Goal: Information Seeking & Learning: Check status

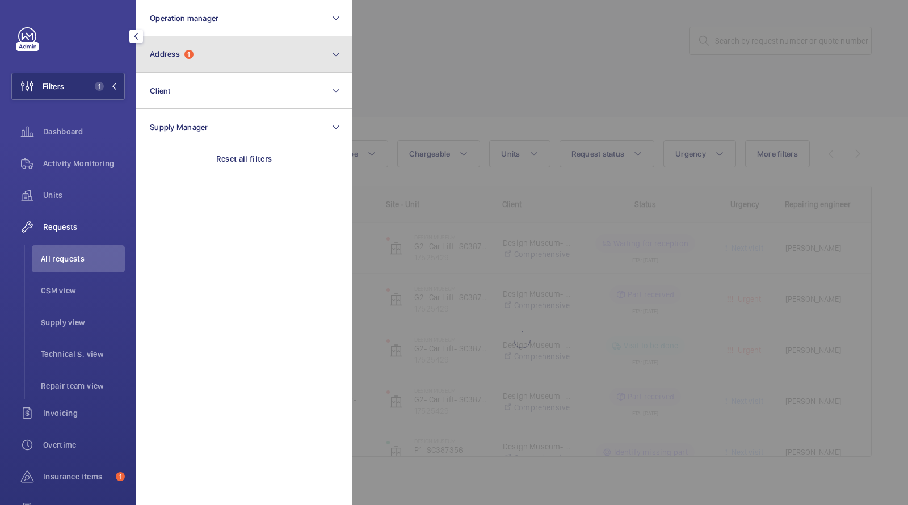
click at [190, 54] on span "1" at bounding box center [188, 54] width 9 height 9
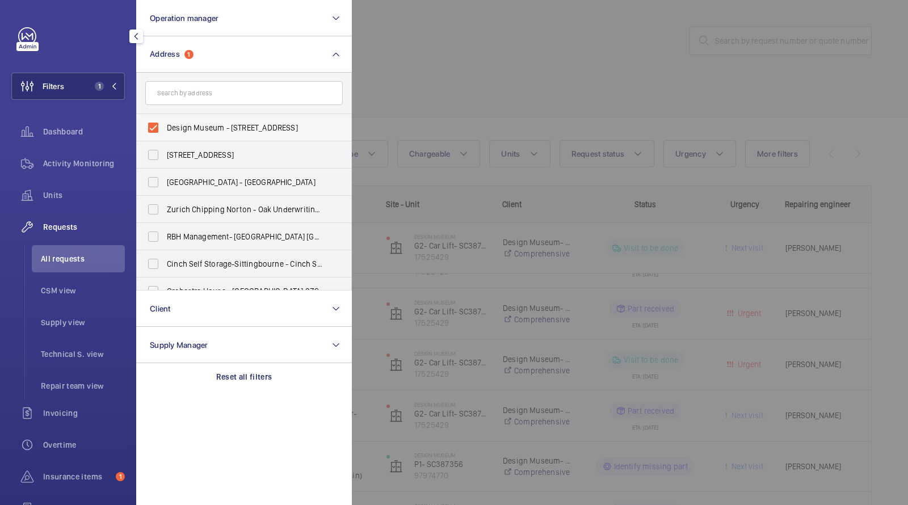
click at [174, 131] on span "Design Museum - 224-238 Kensington High Street, LONDON W8 6AG" at bounding box center [245, 127] width 156 height 11
click at [165, 131] on input "Design Museum - 224-238 Kensington High Street, LONDON W8 6AG" at bounding box center [153, 127] width 23 height 23
checkbox input "false"
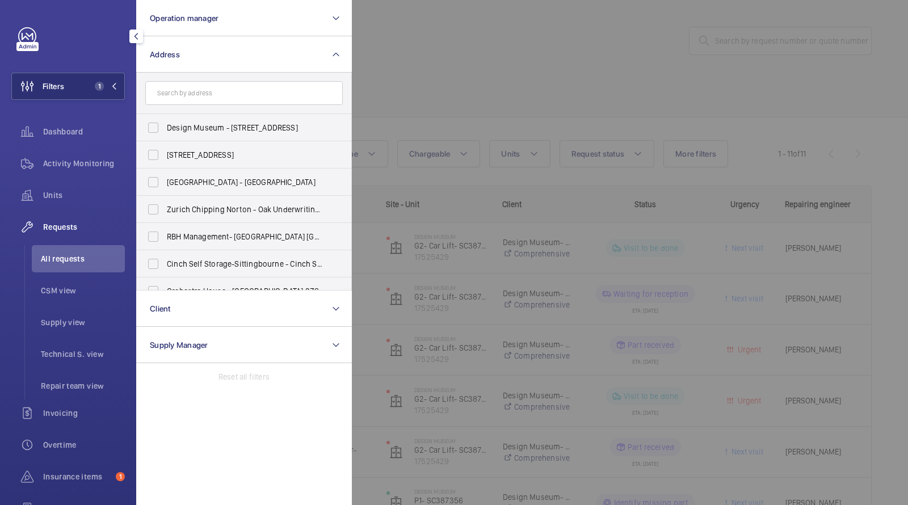
click at [363, 81] on div at bounding box center [806, 252] width 908 height 505
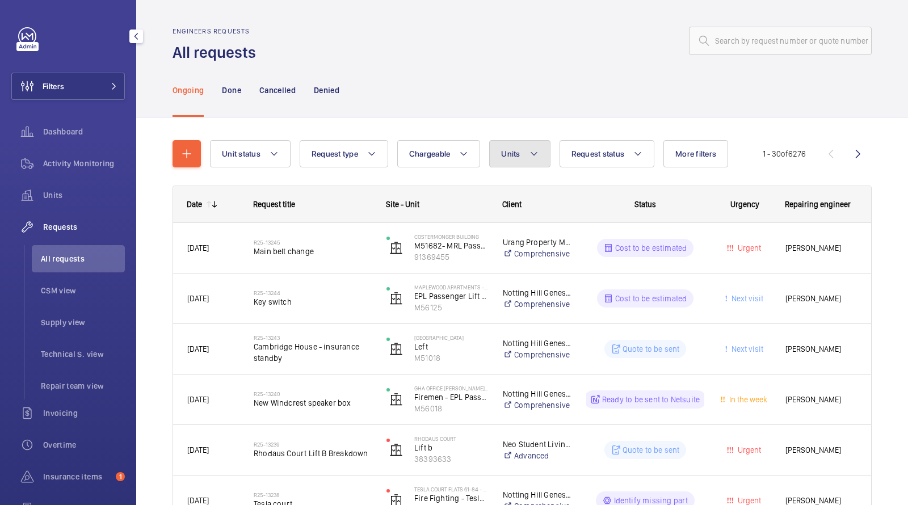
click at [505, 148] on button "Units" at bounding box center [519, 153] width 61 height 27
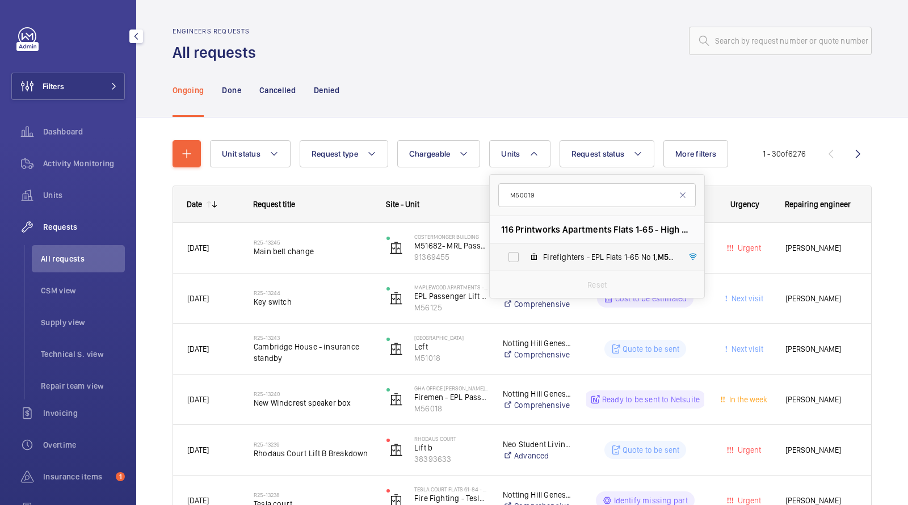
type input "M50019"
click at [540, 247] on label "Firefighters - EPL Flats 1-65 No 1, M50019" at bounding box center [588, 256] width 196 height 27
click at [525, 247] on input "Firefighters - EPL Flats 1-65 No 1, M50019" at bounding box center [513, 257] width 23 height 23
checkbox input "true"
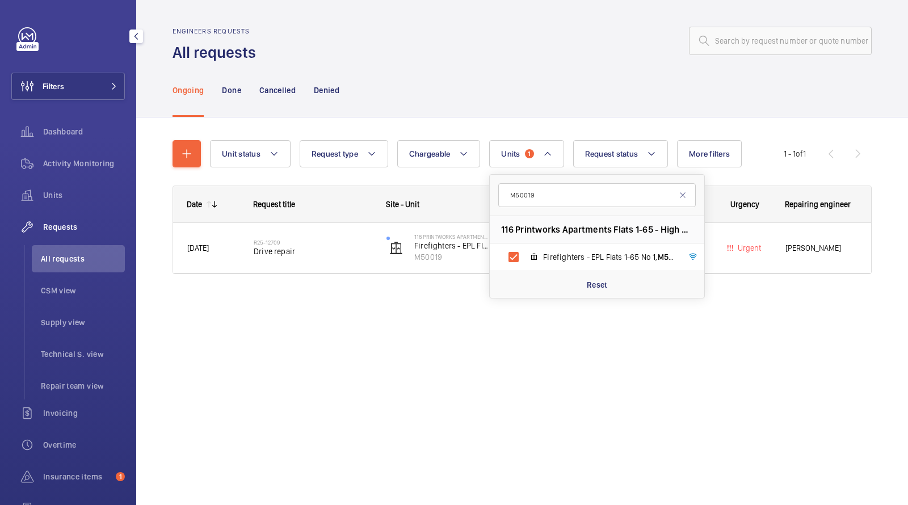
click at [490, 101] on div "Ongoing Done Cancelled Denied" at bounding box center [522, 90] width 699 height 54
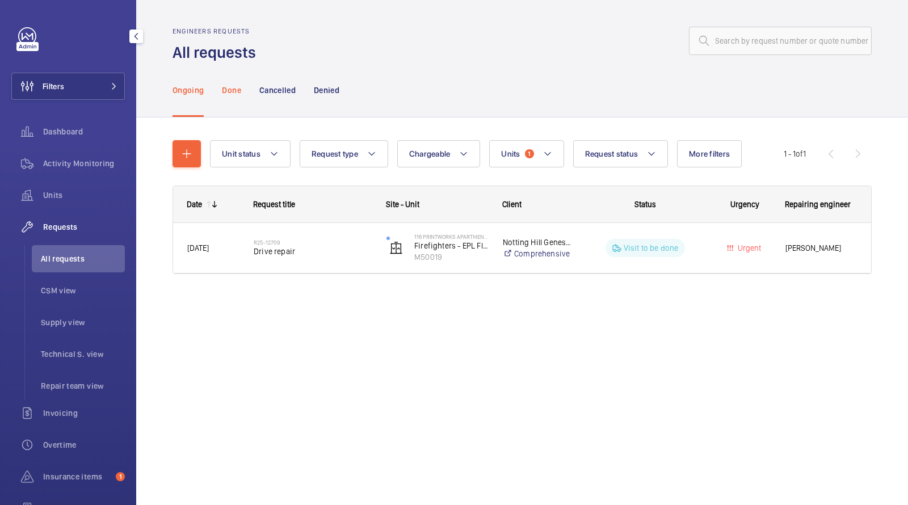
click at [225, 100] on div "Done" at bounding box center [231, 90] width 19 height 54
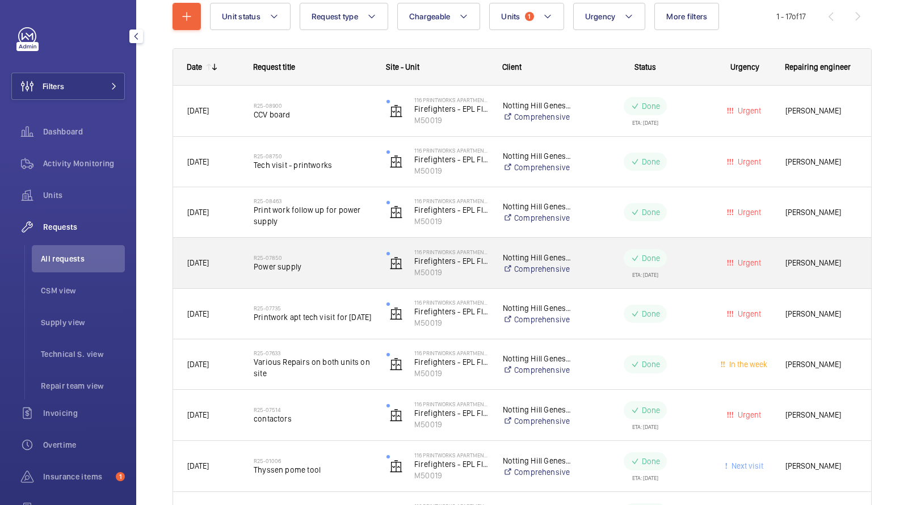
scroll to position [146, 0]
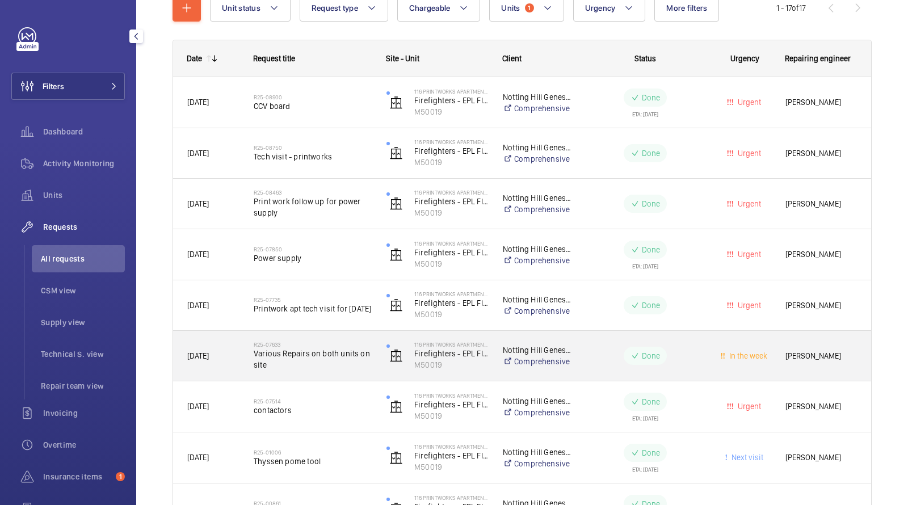
click at [307, 352] on span "Various Repairs on both units on site" at bounding box center [313, 359] width 118 height 23
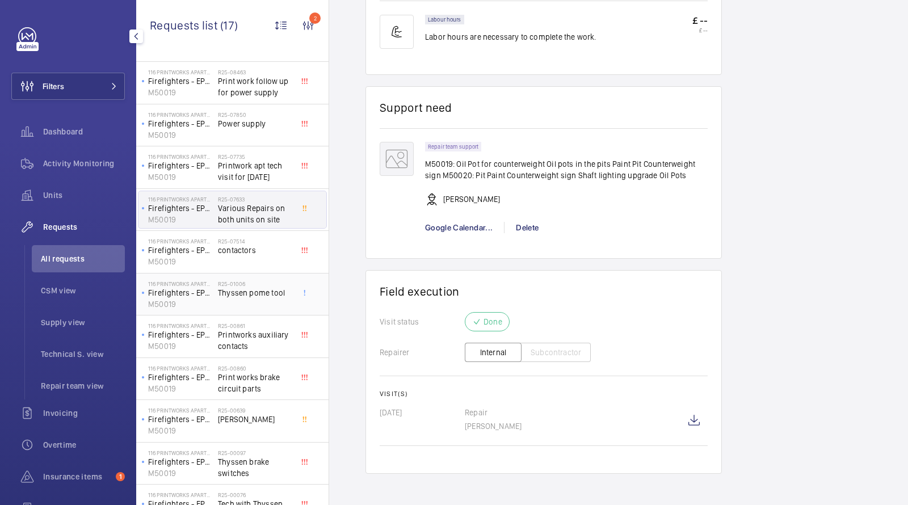
scroll to position [100, 0]
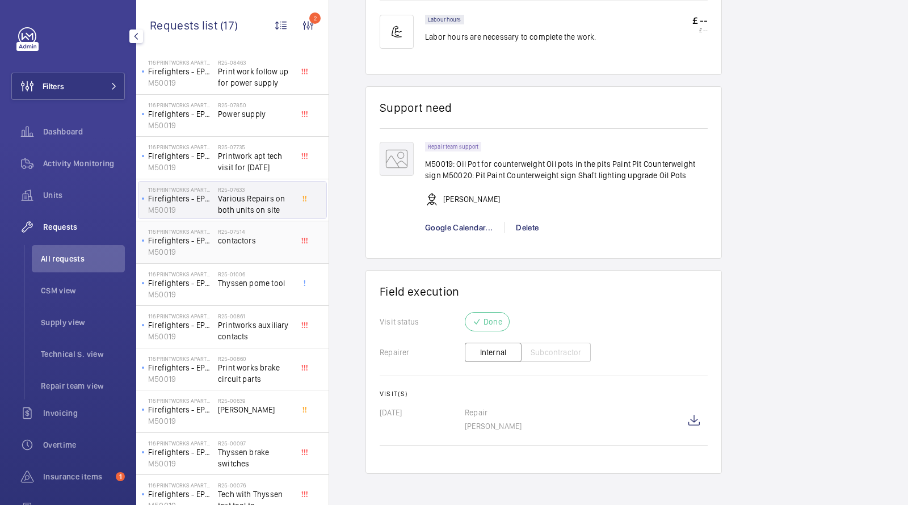
click at [253, 238] on span "contactors" at bounding box center [255, 240] width 75 height 11
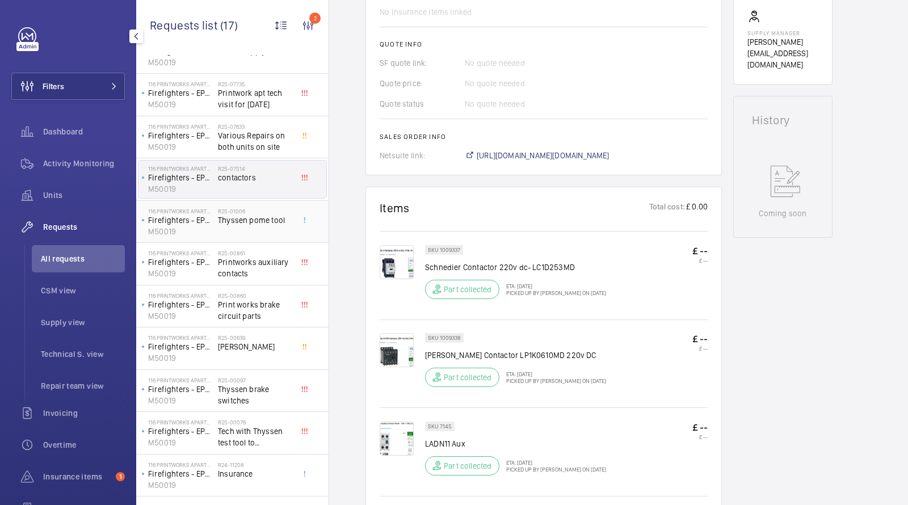
scroll to position [207, 0]
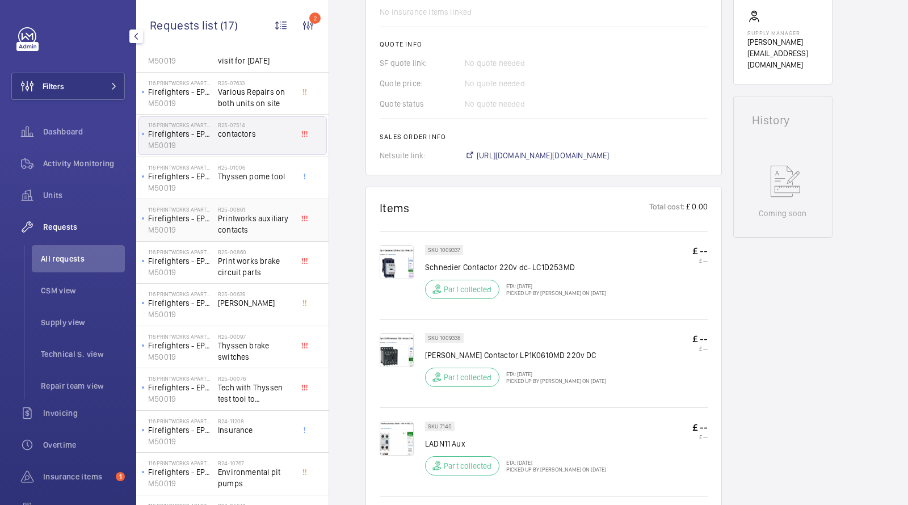
click at [237, 226] on span "Printworks auxiliary contacts" at bounding box center [255, 224] width 75 height 23
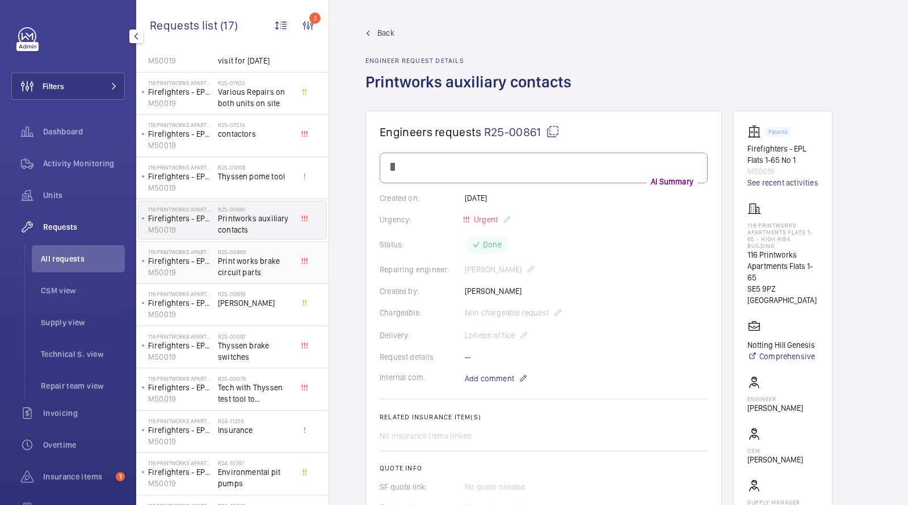
click at [233, 255] on span "Print works brake circuit parts" at bounding box center [255, 266] width 75 height 23
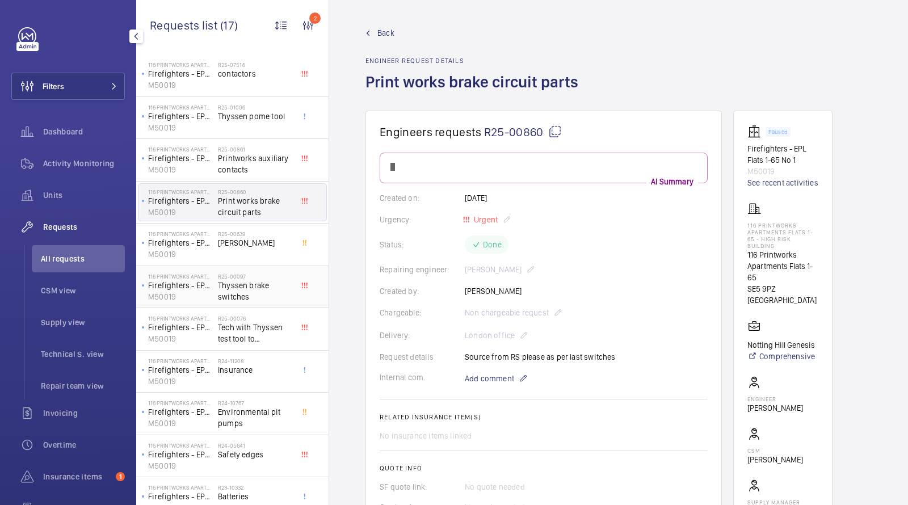
scroll to position [278, 0]
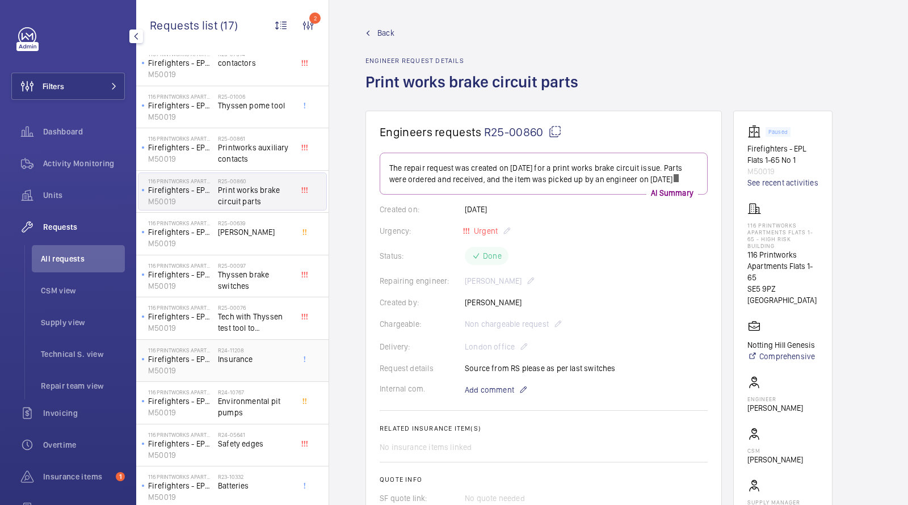
click at [238, 348] on h2 "R24-11208" at bounding box center [255, 350] width 75 height 7
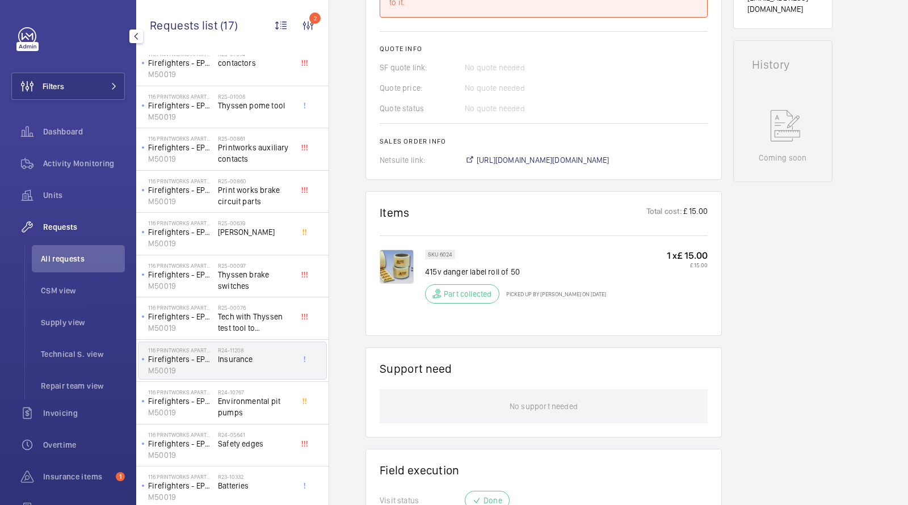
scroll to position [543, 0]
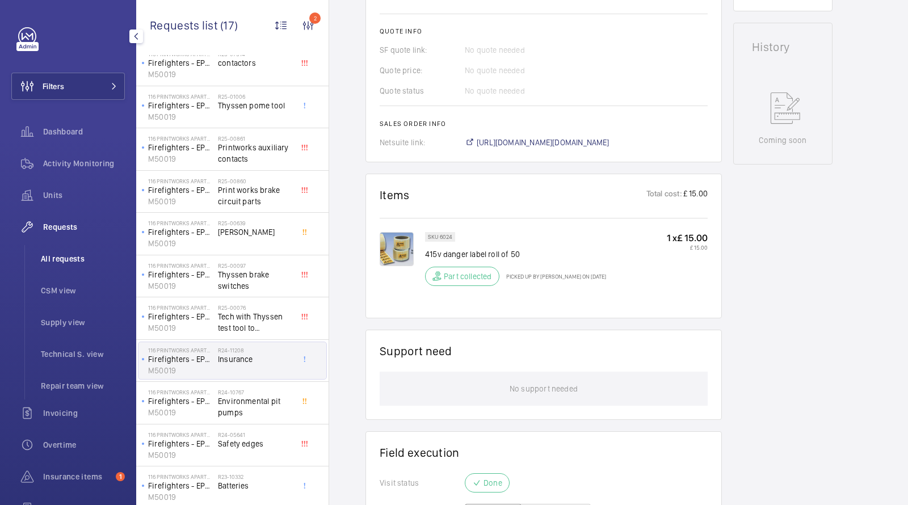
click at [65, 246] on li "All requests" at bounding box center [78, 258] width 93 height 27
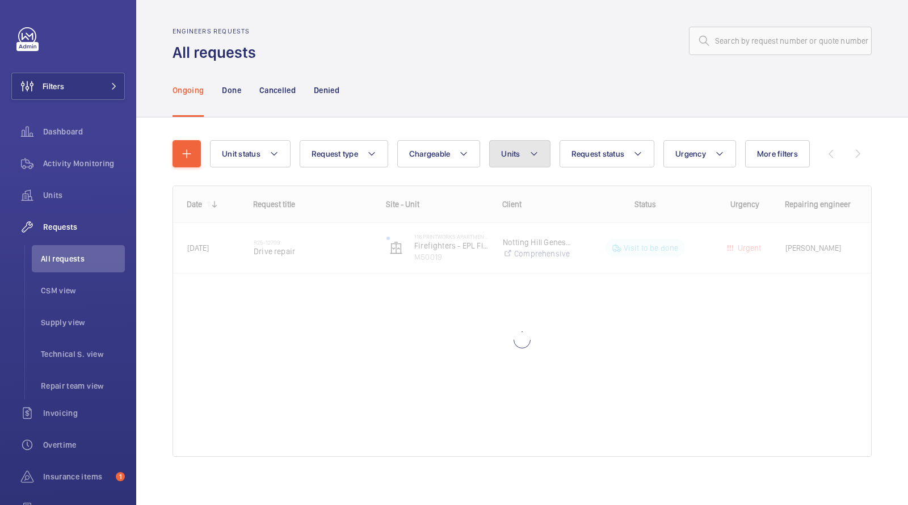
click at [503, 148] on button "Units" at bounding box center [519, 153] width 61 height 27
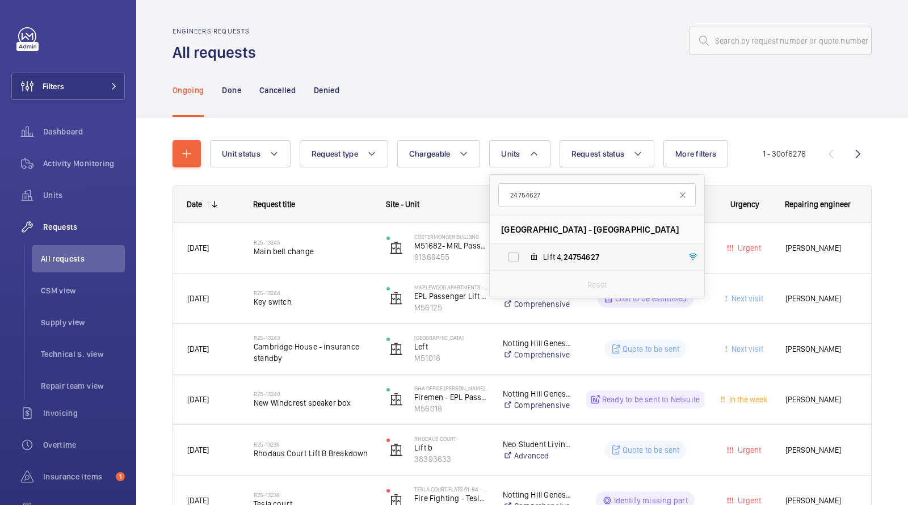
type input "24754627"
click at [565, 253] on span "24754627" at bounding box center [582, 257] width 36 height 9
click at [525, 252] on input "Lift 4, 24754627" at bounding box center [513, 257] width 23 height 23
checkbox input "true"
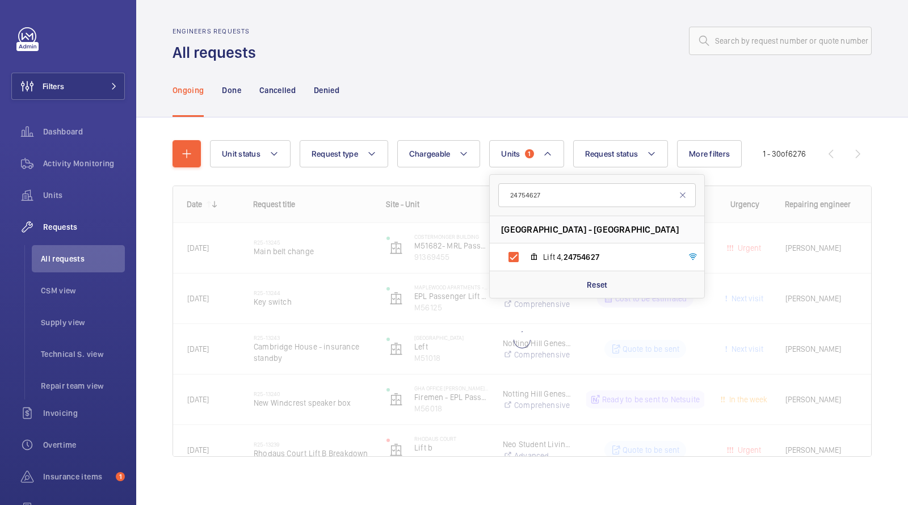
click at [522, 27] on wm-front-admin-header "Engineers requests All requests" at bounding box center [522, 31] width 772 height 63
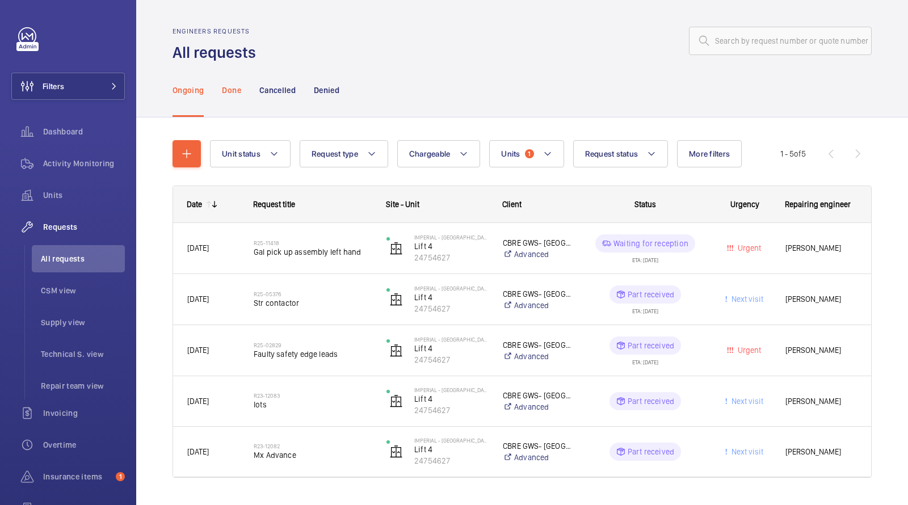
click at [230, 93] on p "Done" at bounding box center [231, 90] width 19 height 11
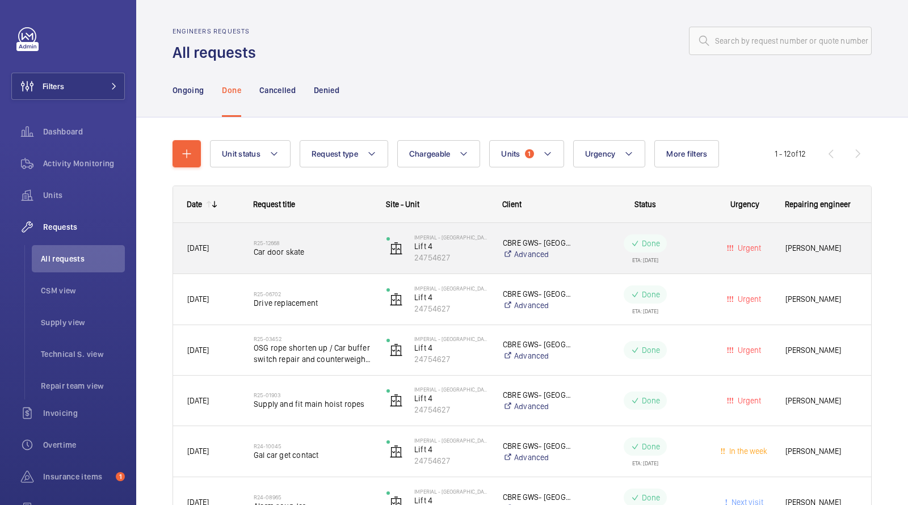
click at [343, 247] on span "Car door skate" at bounding box center [313, 251] width 118 height 11
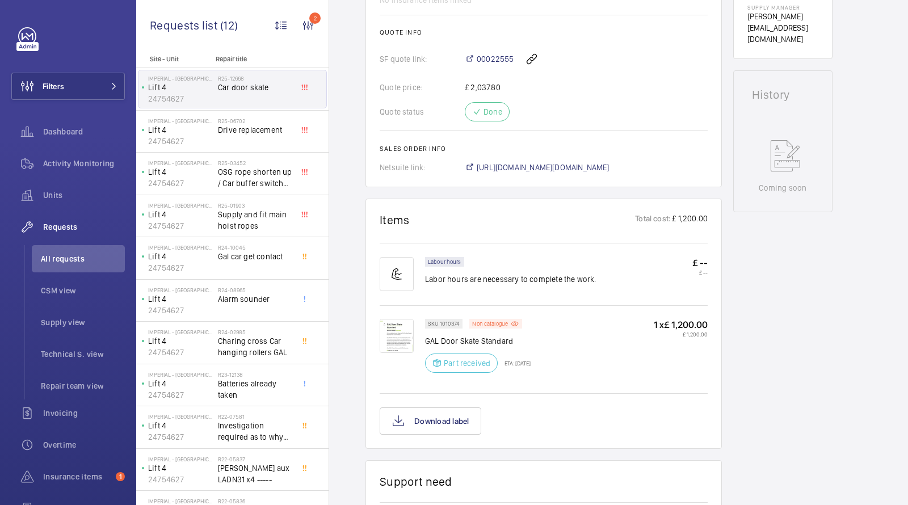
scroll to position [461, 0]
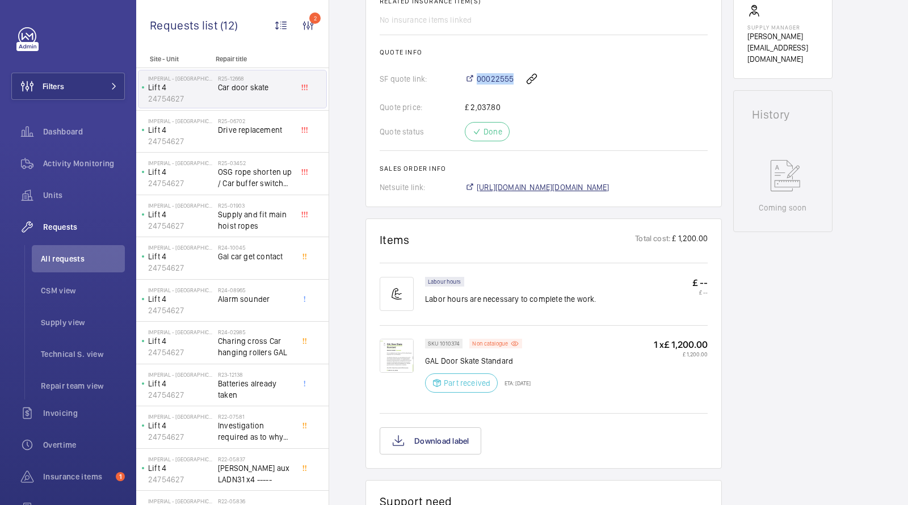
click at [537, 190] on span "https://6461500.app.netsuite.com/app/accounting/transactions/salesord.nl?id=303…" at bounding box center [543, 187] width 133 height 11
click at [74, 260] on span "All requests" at bounding box center [83, 258] width 84 height 11
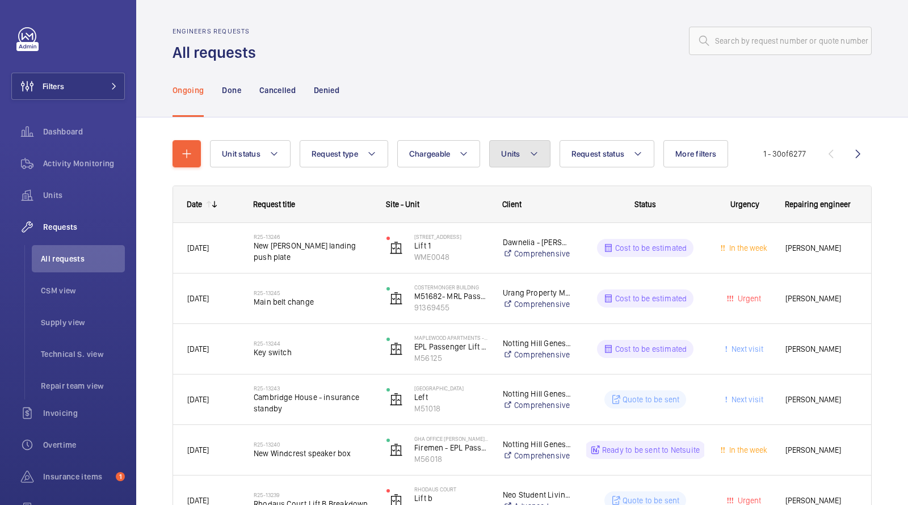
click at [512, 141] on button "Units" at bounding box center [519, 153] width 61 height 27
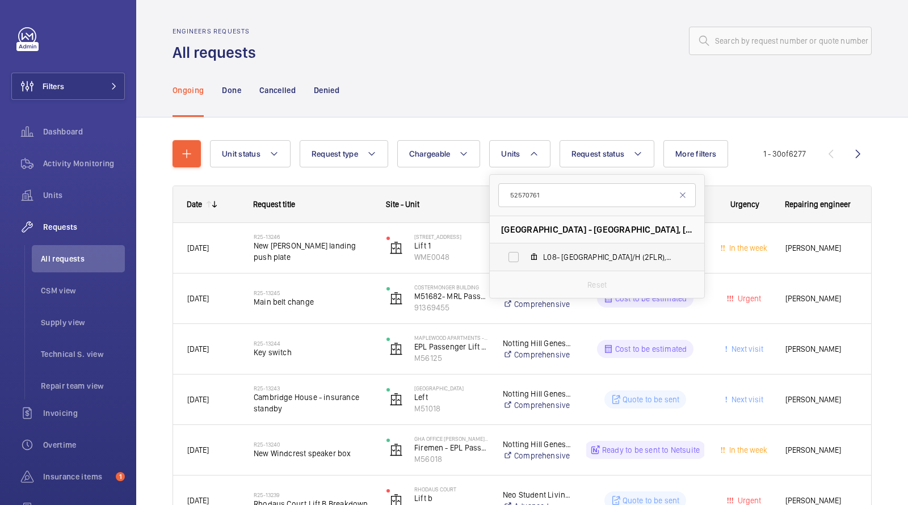
type input "52570761"
click at [543, 259] on span "L08- North Block R/H (2FLR), 52570761" at bounding box center [609, 256] width 132 height 11
click at [525, 259] on input "L08- North Block R/H (2FLR), 52570761" at bounding box center [513, 257] width 23 height 23
checkbox input "true"
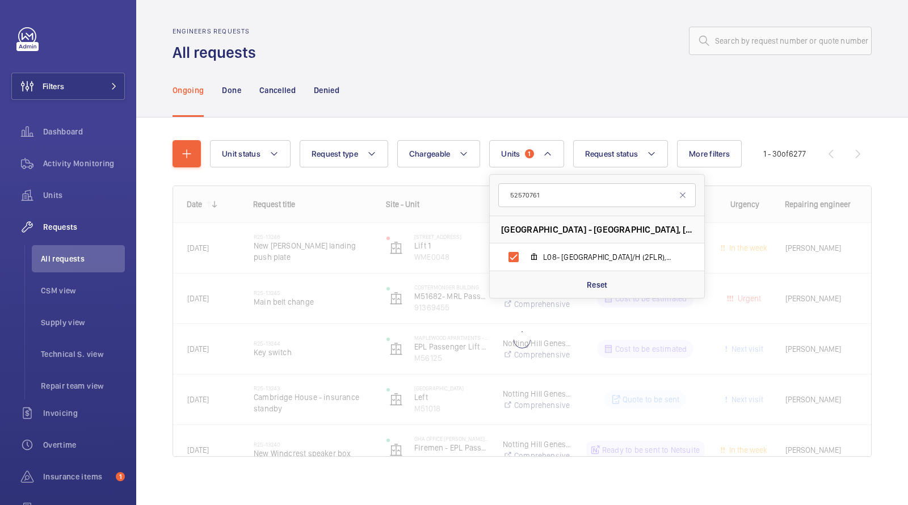
click at [501, 24] on wm-front-admin-header "Engineers requests All requests" at bounding box center [522, 31] width 772 height 63
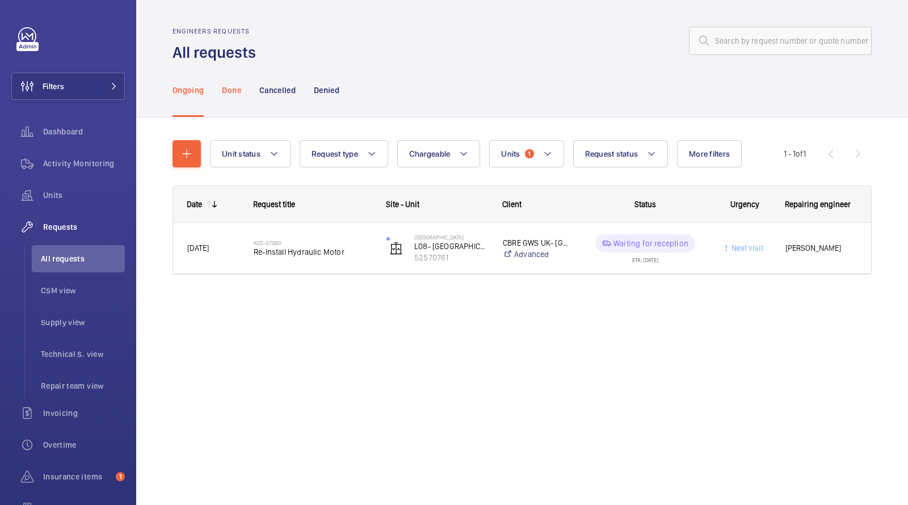
click at [237, 87] on p "Done" at bounding box center [231, 90] width 19 height 11
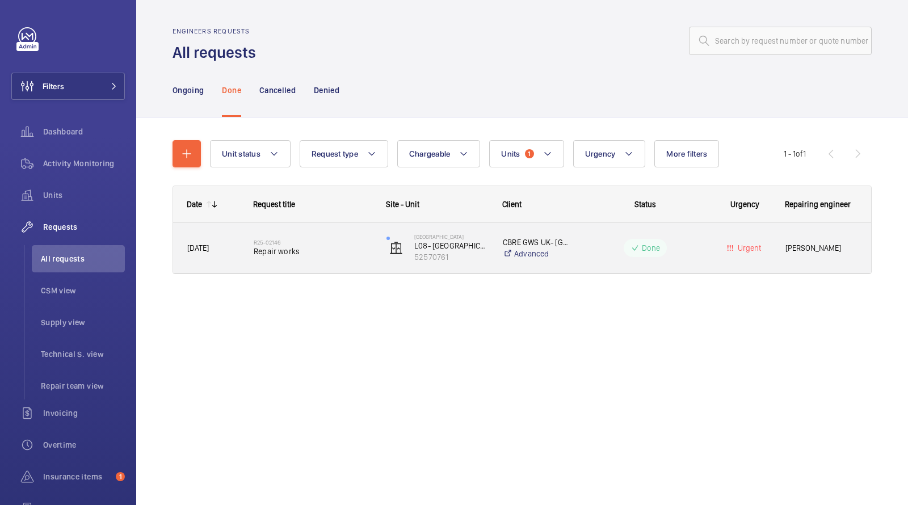
click at [310, 236] on div "R25-02146 Repair works" at bounding box center [313, 248] width 118 height 33
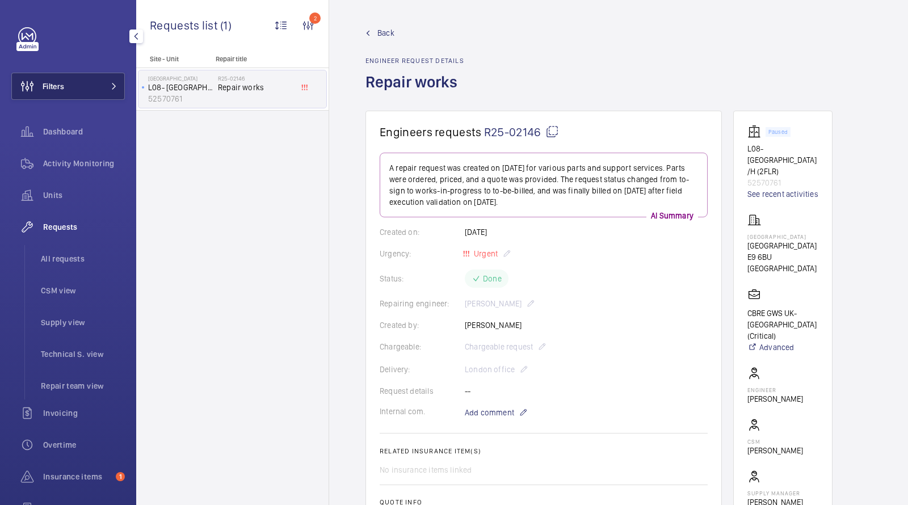
click at [102, 87] on button "Filters" at bounding box center [68, 86] width 114 height 27
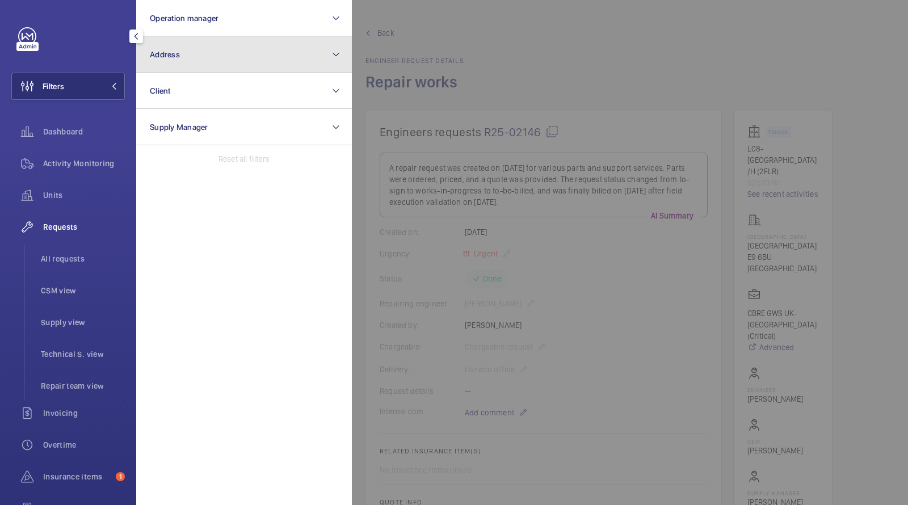
click at [257, 44] on button "Address" at bounding box center [244, 54] width 216 height 36
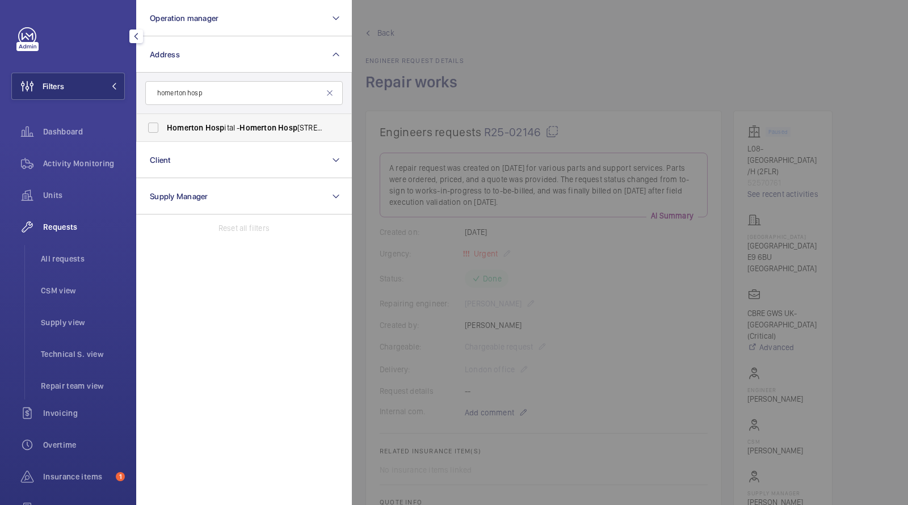
type input "homerton hosp"
click at [224, 128] on span "Homerton Hosp ital - Homerton Hosp ital, LONDON E9 6BU" at bounding box center [245, 127] width 156 height 11
click at [165, 128] on input "Homerton Hosp ital - Homerton Hosp ital, LONDON E9 6BU" at bounding box center [153, 127] width 23 height 23
checkbox input "true"
click at [61, 255] on span "All requests" at bounding box center [83, 258] width 84 height 11
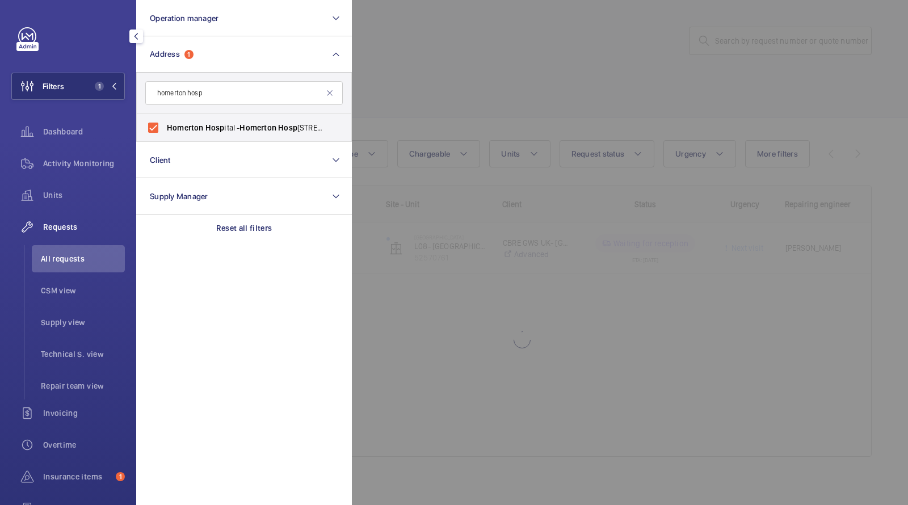
click at [520, 75] on div at bounding box center [806, 252] width 908 height 505
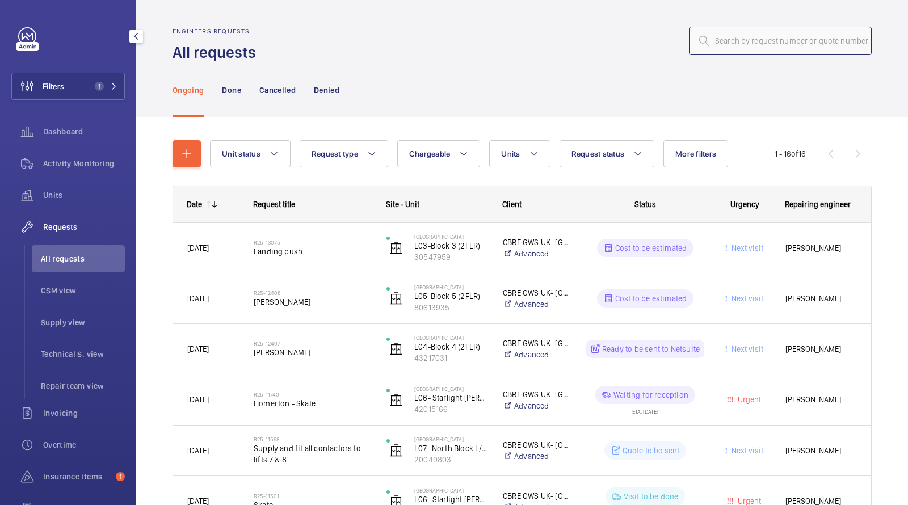
click at [830, 42] on input "text" at bounding box center [780, 41] width 183 height 28
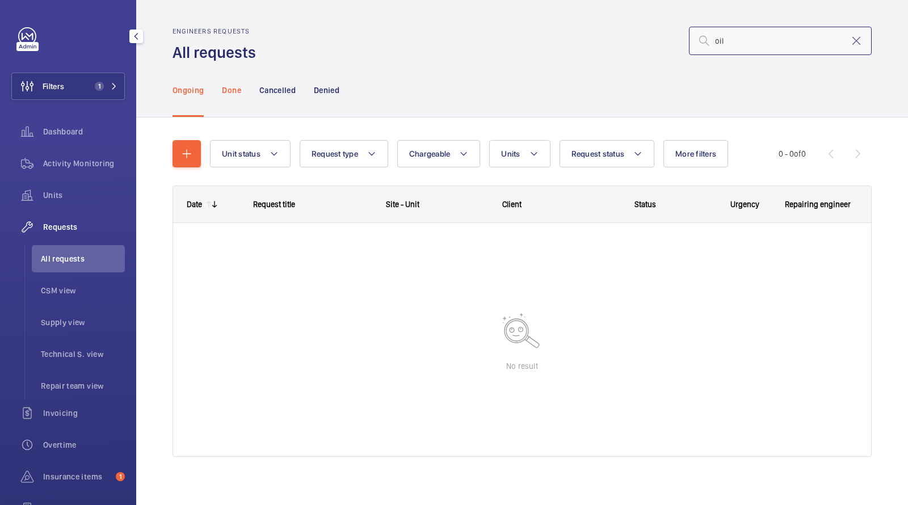
type input "oil"
click at [226, 91] on p "Done" at bounding box center [231, 90] width 19 height 11
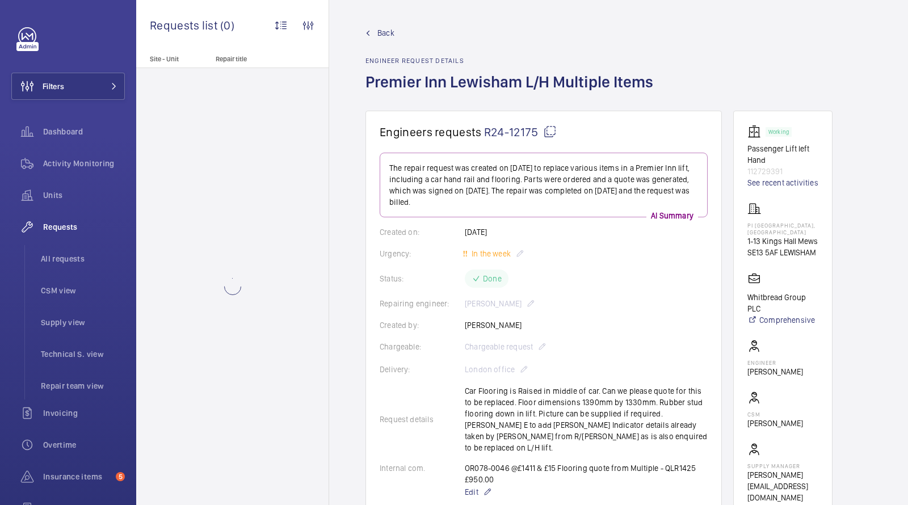
click at [773, 170] on p "112729391" at bounding box center [782, 171] width 71 height 11
copy p "112729391"
click at [64, 263] on span "All requests" at bounding box center [83, 258] width 84 height 11
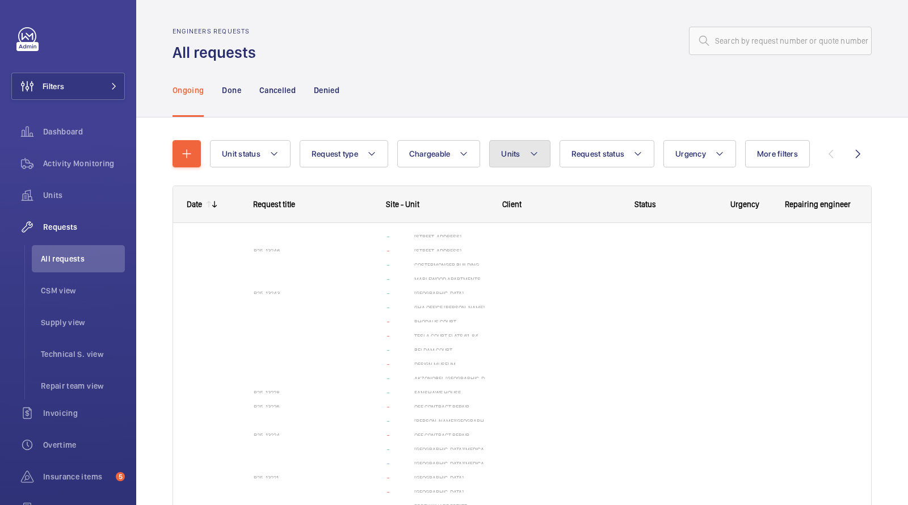
click at [495, 148] on button "Units" at bounding box center [519, 153] width 61 height 27
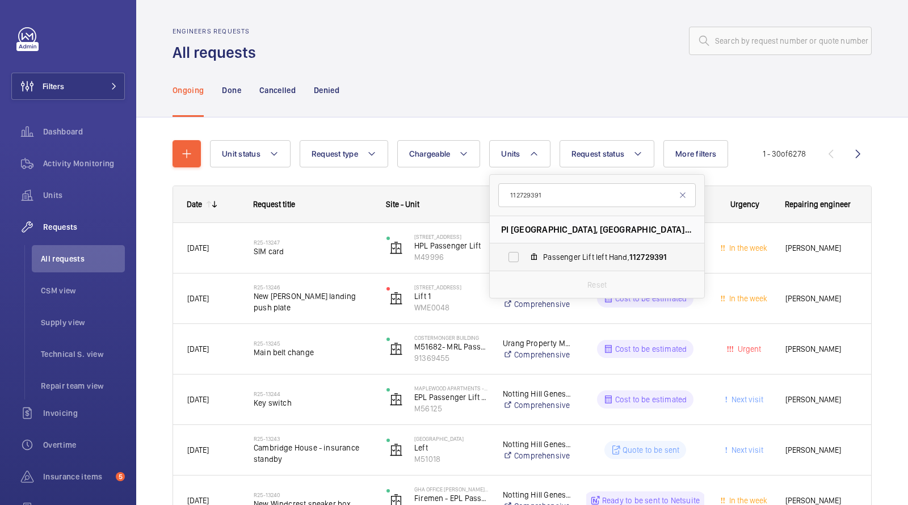
type input "112729391"
click at [550, 254] on span "Passenger Lift left Hand, 112729391" at bounding box center [609, 256] width 132 height 11
click at [525, 254] on input "Passenger Lift left Hand, 112729391" at bounding box center [513, 257] width 23 height 23
checkbox input "true"
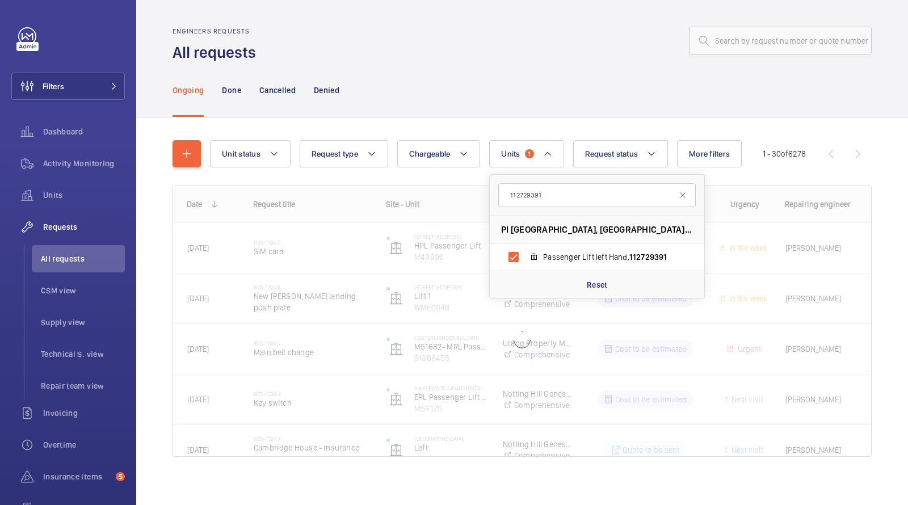
click at [534, 47] on div at bounding box center [567, 40] width 609 height 27
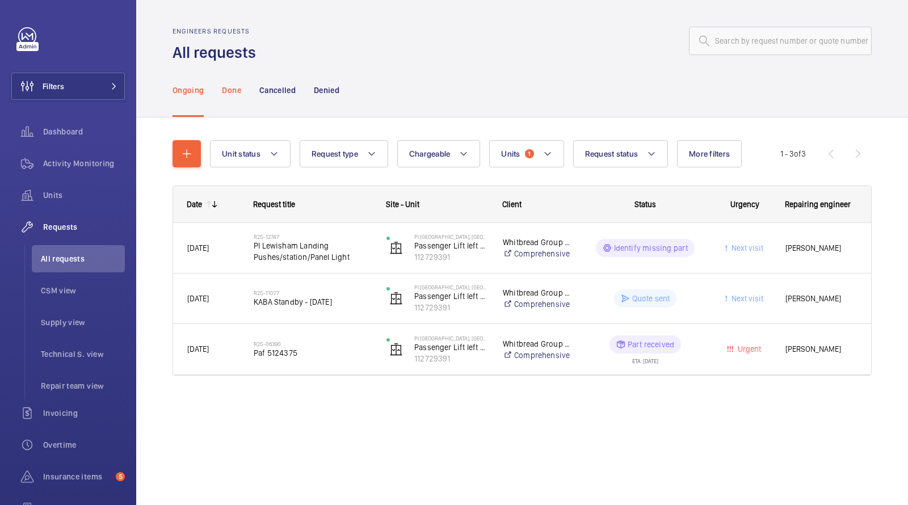
click at [236, 88] on p "Done" at bounding box center [231, 90] width 19 height 11
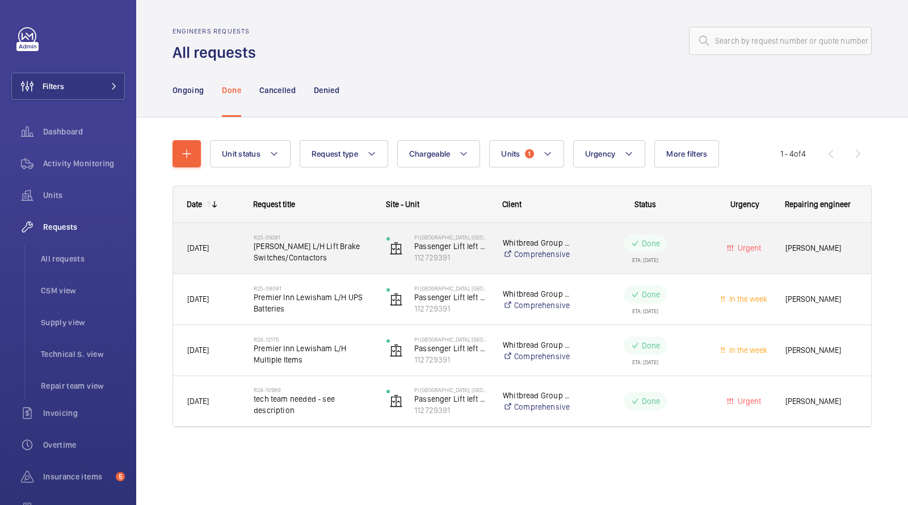
click at [288, 247] on span "PI Lewisham L/H Lift Brake Switches/Contactors" at bounding box center [313, 252] width 118 height 23
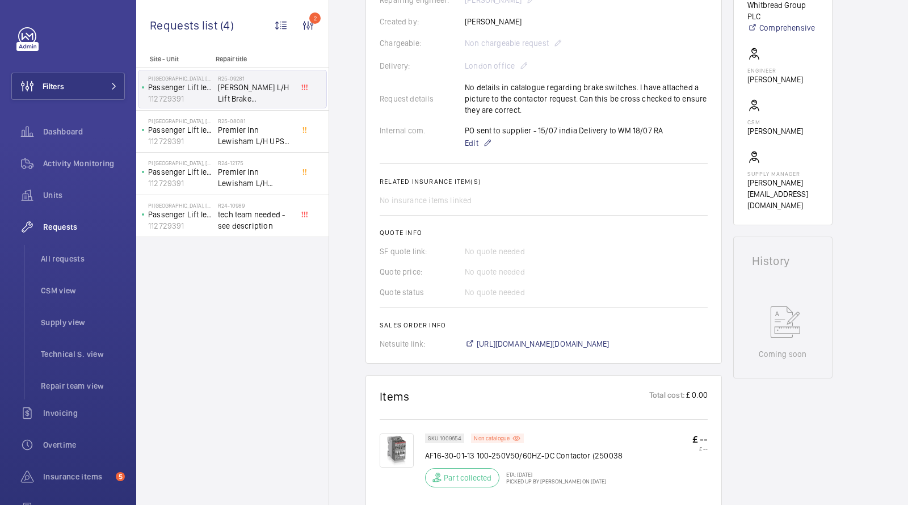
scroll to position [152, 0]
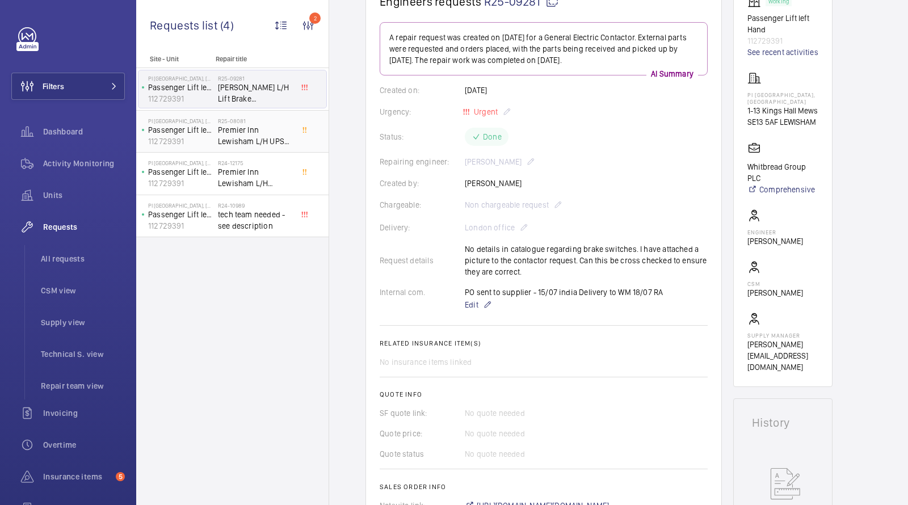
click at [240, 119] on h2 "R25-08081" at bounding box center [255, 120] width 75 height 7
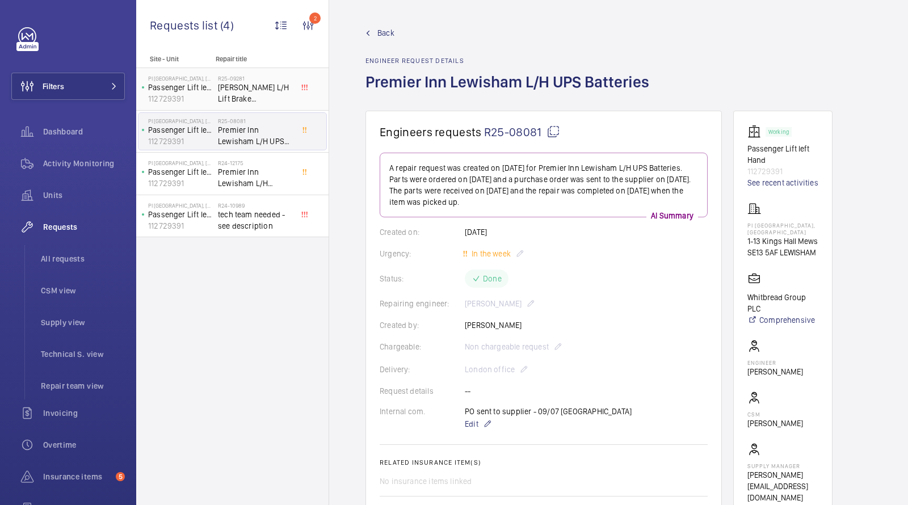
click at [241, 87] on span "PI Lewisham L/H Lift Brake Switches/Contactors" at bounding box center [255, 93] width 75 height 23
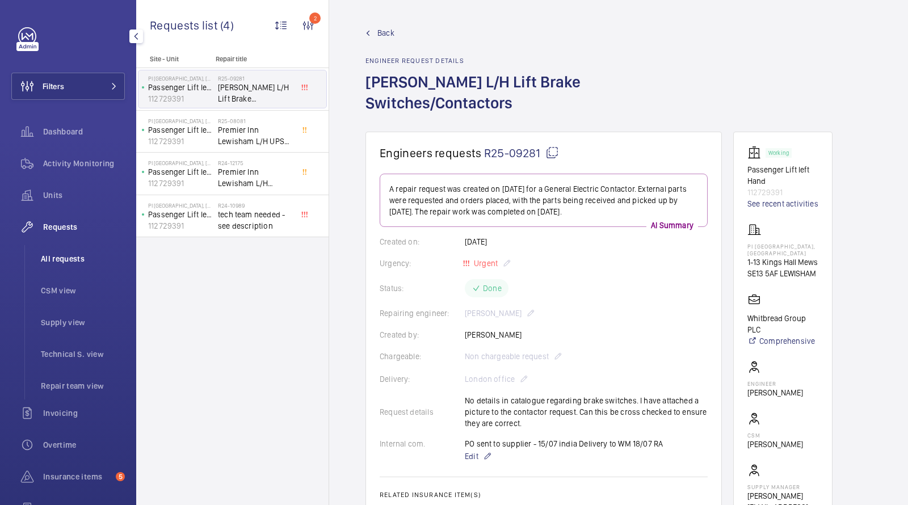
click at [74, 257] on span "All requests" at bounding box center [83, 258] width 84 height 11
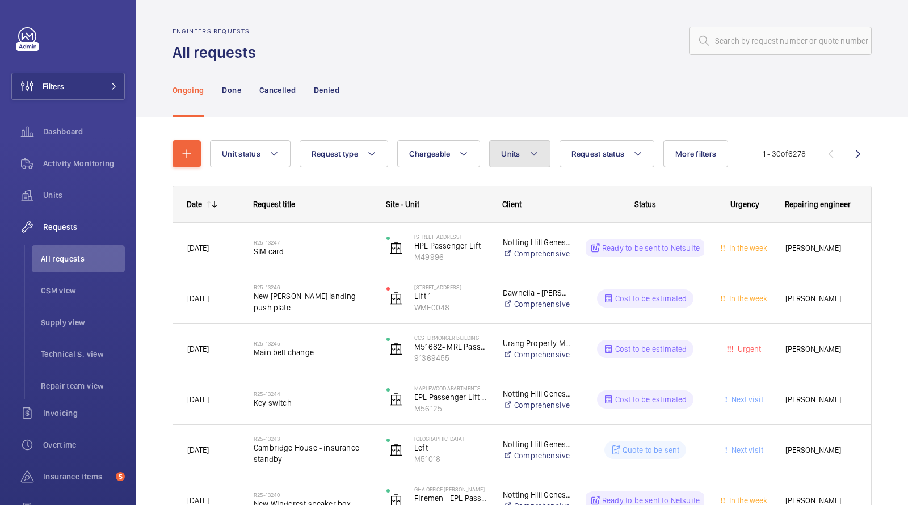
click at [512, 146] on button "Units" at bounding box center [519, 153] width 61 height 27
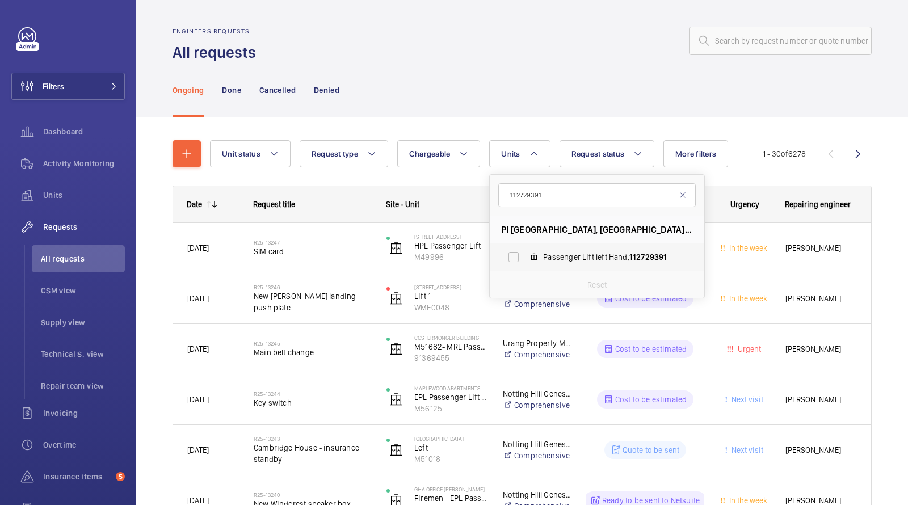
type input "112729391"
click at [558, 261] on span "Passenger Lift left Hand, 112729391" at bounding box center [609, 256] width 132 height 11
click at [525, 261] on input "Passenger Lift left Hand, 112729391" at bounding box center [513, 257] width 23 height 23
checkbox input "true"
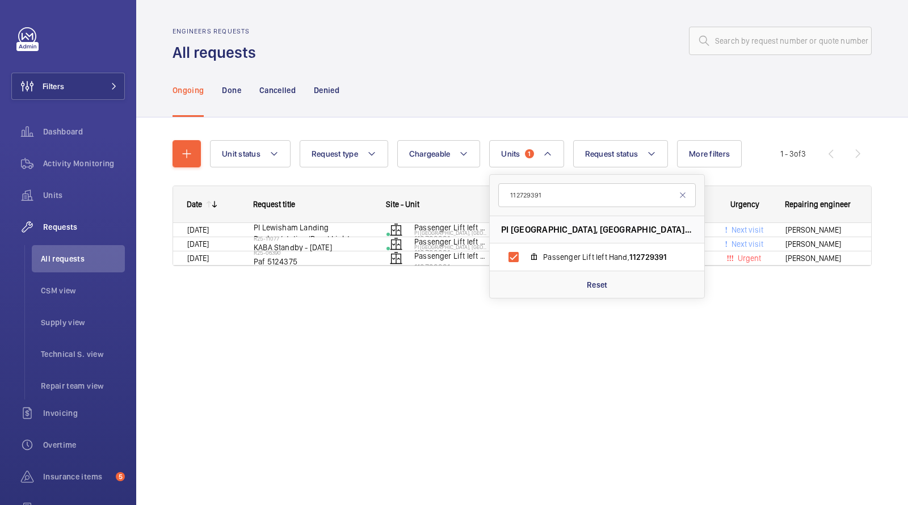
click at [545, 82] on div "Ongoing Done Cancelled Denied" at bounding box center [522, 90] width 699 height 54
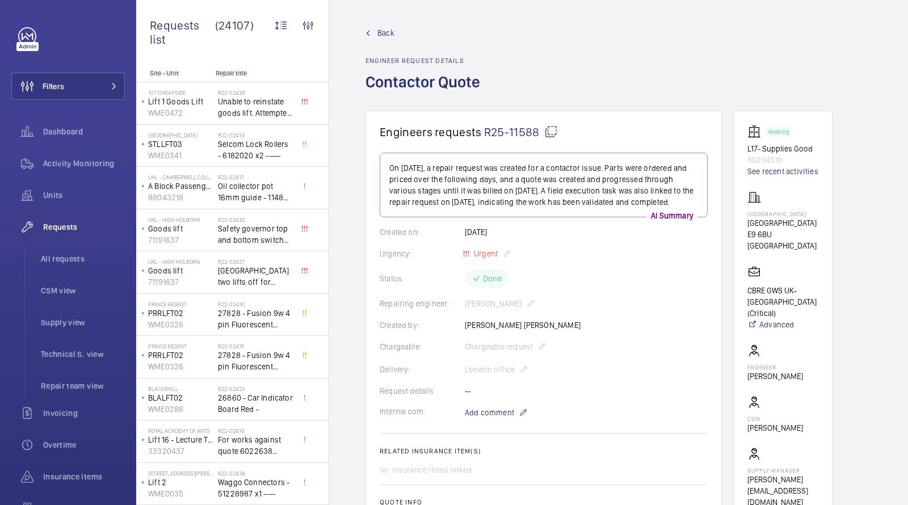
scroll to position [477, 0]
